Goal: Find contact information: Find contact information

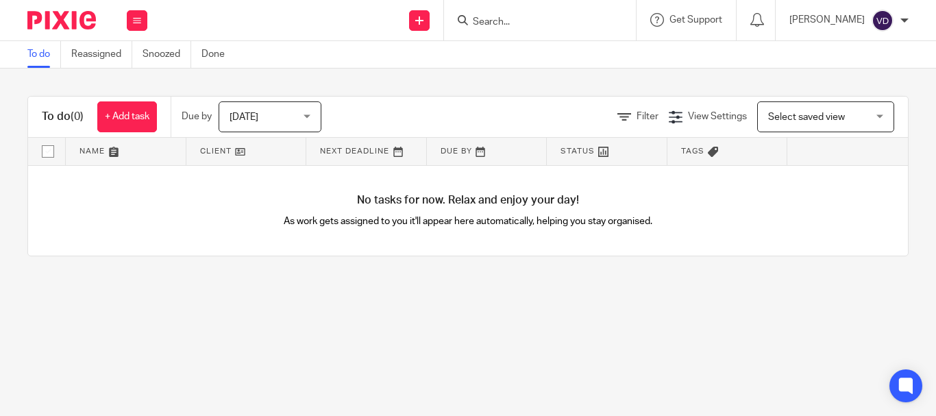
click at [494, 23] on input "Search" at bounding box center [533, 22] width 123 height 12
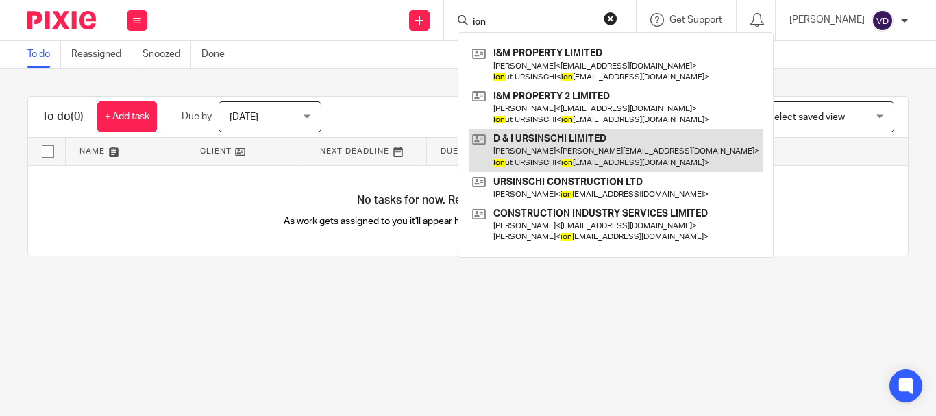
type input "ion"
click at [552, 155] on link at bounding box center [616, 150] width 294 height 42
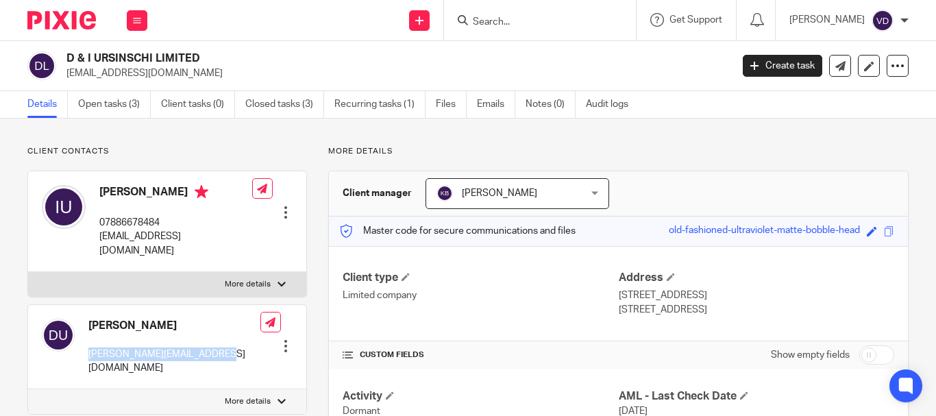
drag, startPoint x: 216, startPoint y: 339, endPoint x: 86, endPoint y: 339, distance: 129.5
click at [86, 339] on div "Dana Ursinschi dana.ursinschi@yahoo.co.uk Edit contact Create client from conta…" at bounding box center [167, 347] width 278 height 84
copy p "[PERSON_NAME][EMAIL_ADDRESS][DOMAIN_NAME]"
drag, startPoint x: 223, startPoint y: 233, endPoint x: 94, endPoint y: 233, distance: 129.5
click at [94, 233] on div "Ionut URSINSCHI 07886678484 ionutursinschi@gmail.com Edit contact Create client…" at bounding box center [167, 221] width 278 height 101
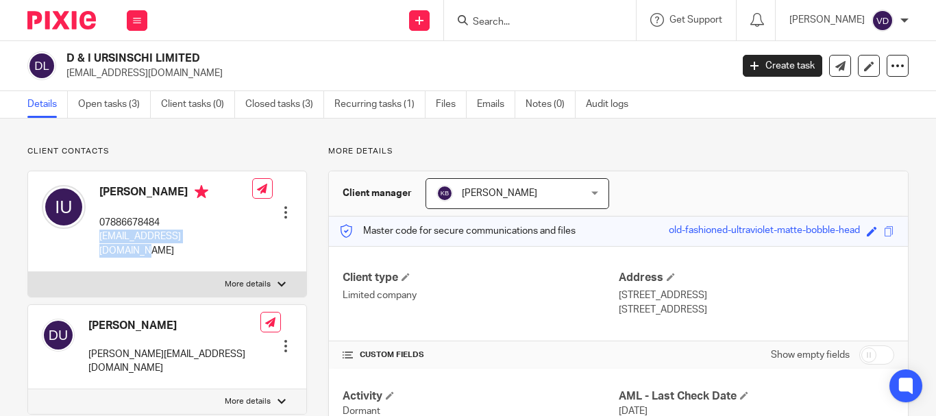
copy p "[EMAIL_ADDRESS][DOMAIN_NAME]"
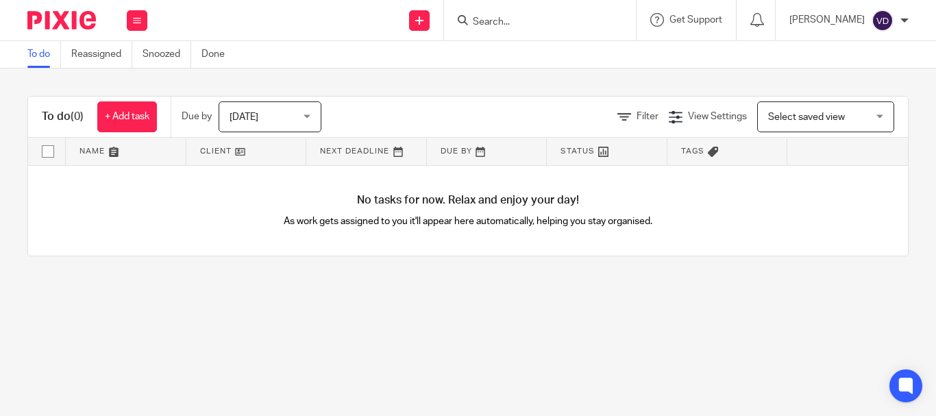
click at [529, 29] on form at bounding box center [545, 20] width 146 height 17
click at [485, 21] on input "Search" at bounding box center [533, 22] width 123 height 12
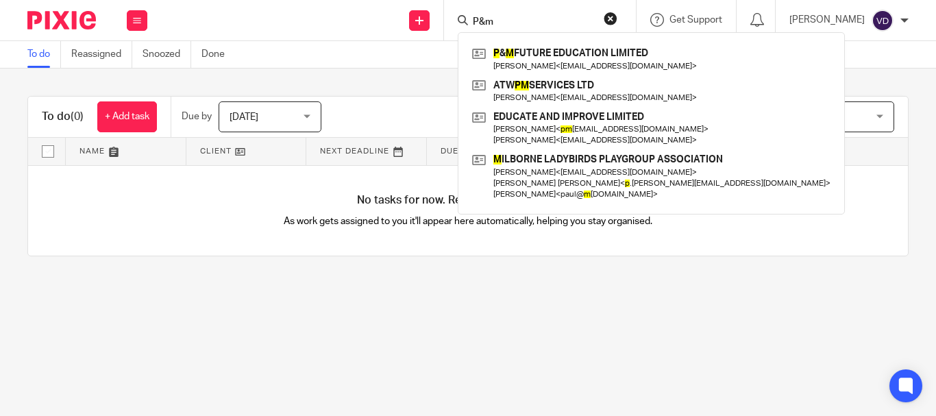
type input "P&m"
